Goal: Task Accomplishment & Management: Manage account settings

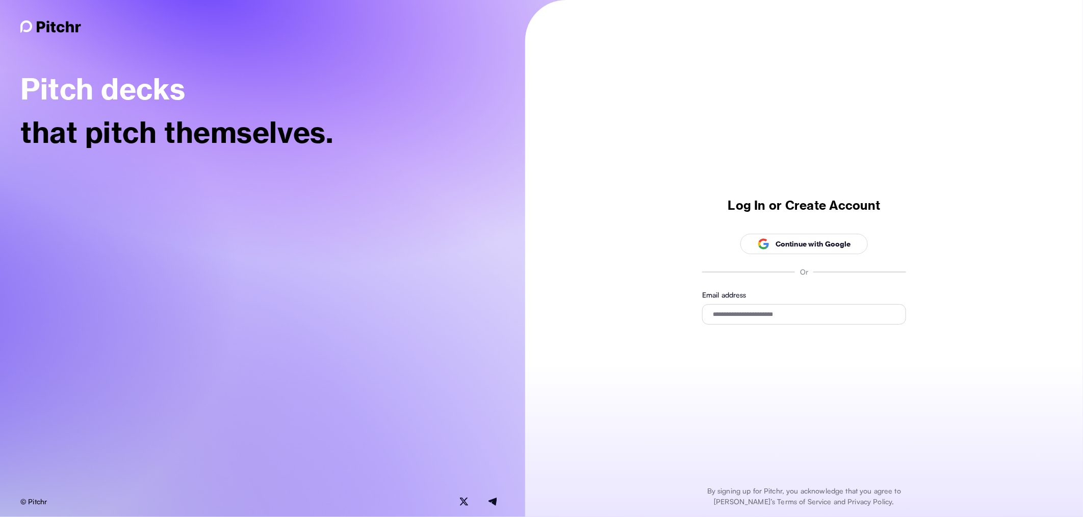
click at [806, 243] on p "Continue with Google" at bounding box center [813, 244] width 75 height 11
